Goal: Transaction & Acquisition: Book appointment/travel/reservation

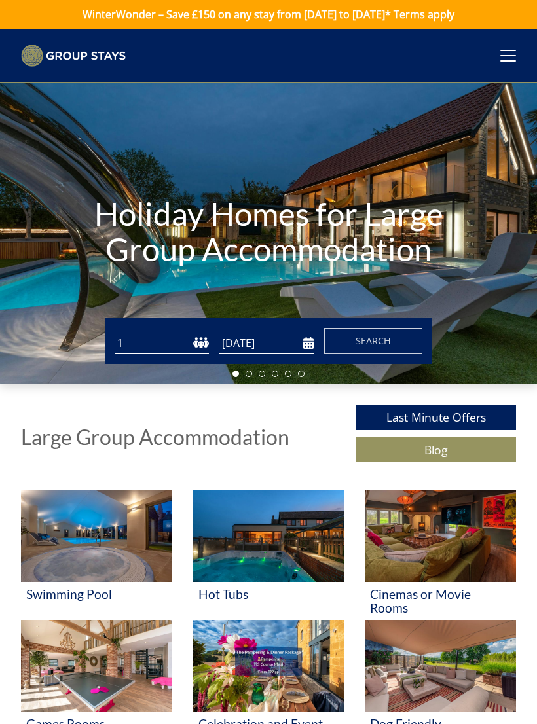
click at [191, 350] on select "1 2 3 4 5 6 7 8 9 10 11 12 13 14 15 16 17 18 19 20 21 22 23 24 25 26 27 28 29 3…" at bounding box center [162, 344] width 94 height 22
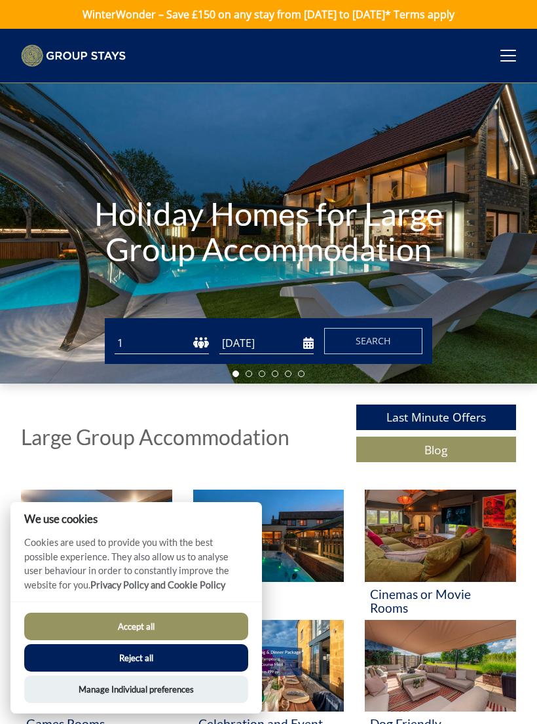
select select "25"
click at [185, 626] on button "Accept all" at bounding box center [136, 627] width 224 height 28
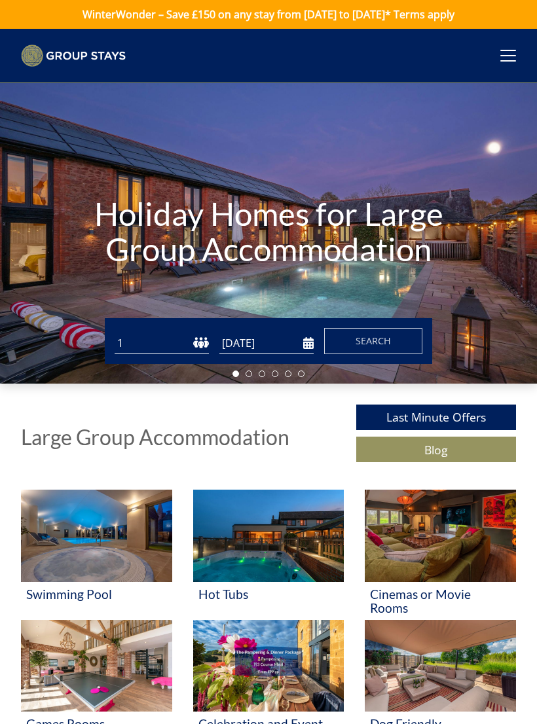
click at [171, 343] on select "1 2 3 4 5 6 7 8 9 10 11 12 13 14 15 16 17 18 19 20 21 22 23 24 25 26 27 28 29 3…" at bounding box center [162, 344] width 94 height 22
select select "25"
click at [291, 346] on input "[DATE]" at bounding box center [266, 344] width 94 height 22
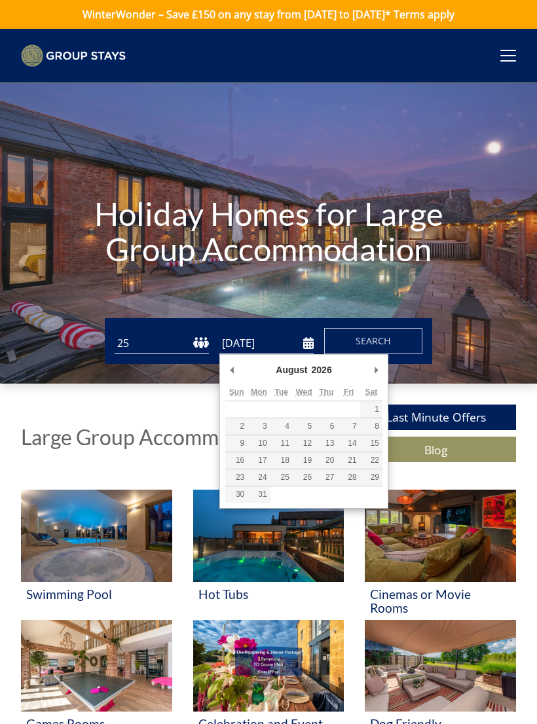
type input "[DATE]"
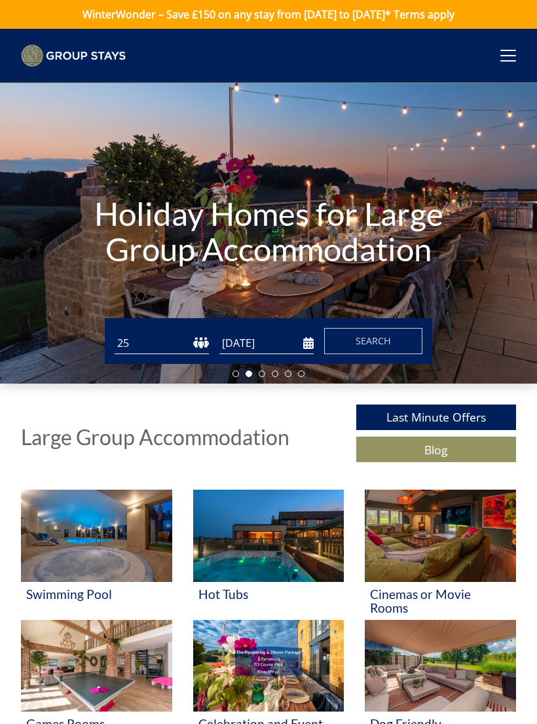
click at [385, 346] on span "Search" at bounding box center [373, 341] width 35 height 12
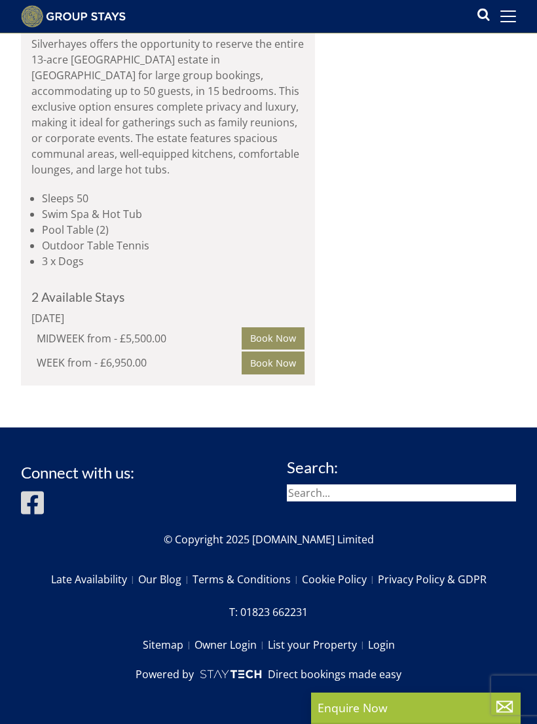
scroll to position [5967, 0]
